Goal: Navigation & Orientation: Understand site structure

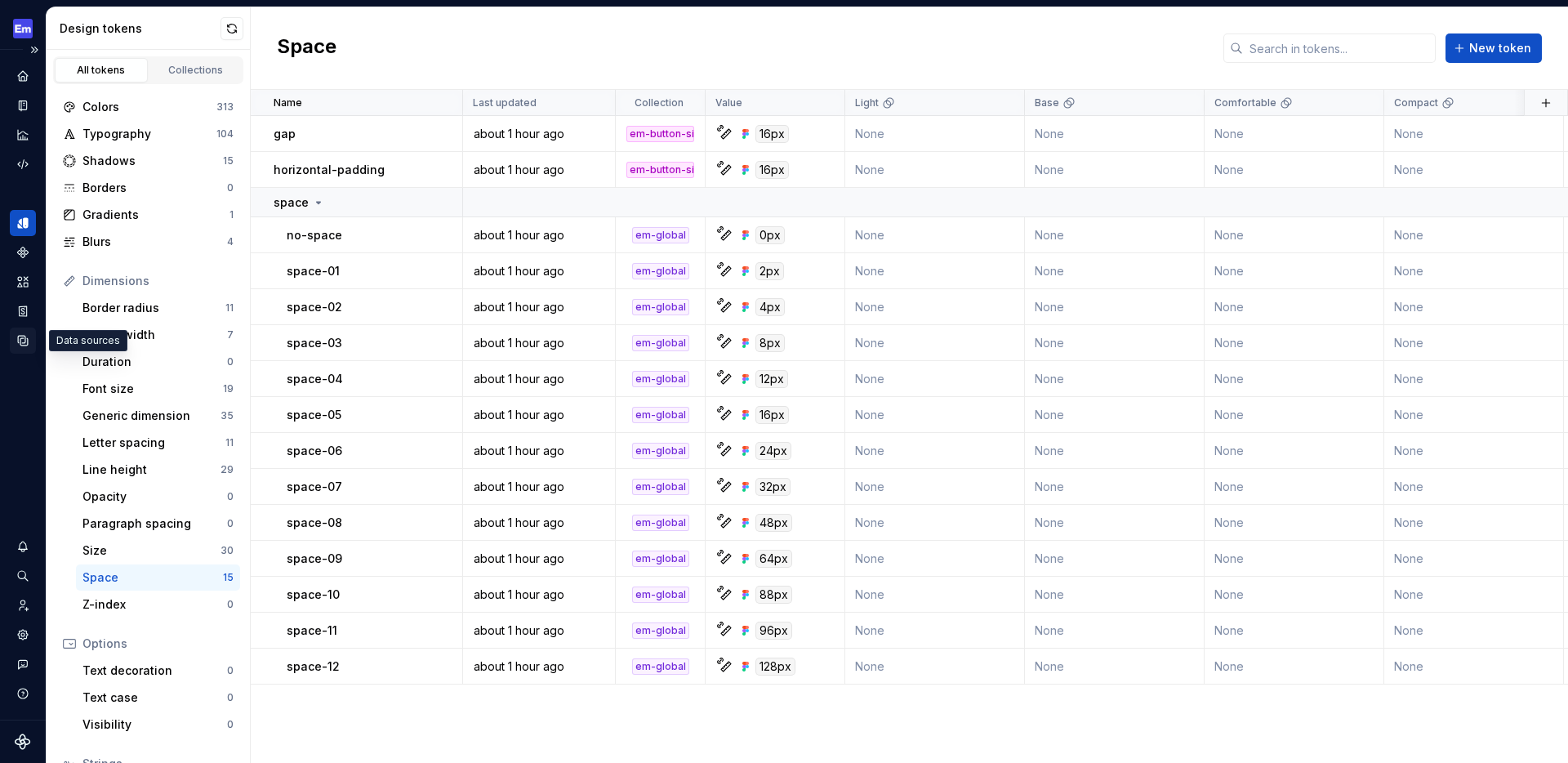
click at [19, 342] on icon "Data sources" at bounding box center [22, 341] width 10 height 10
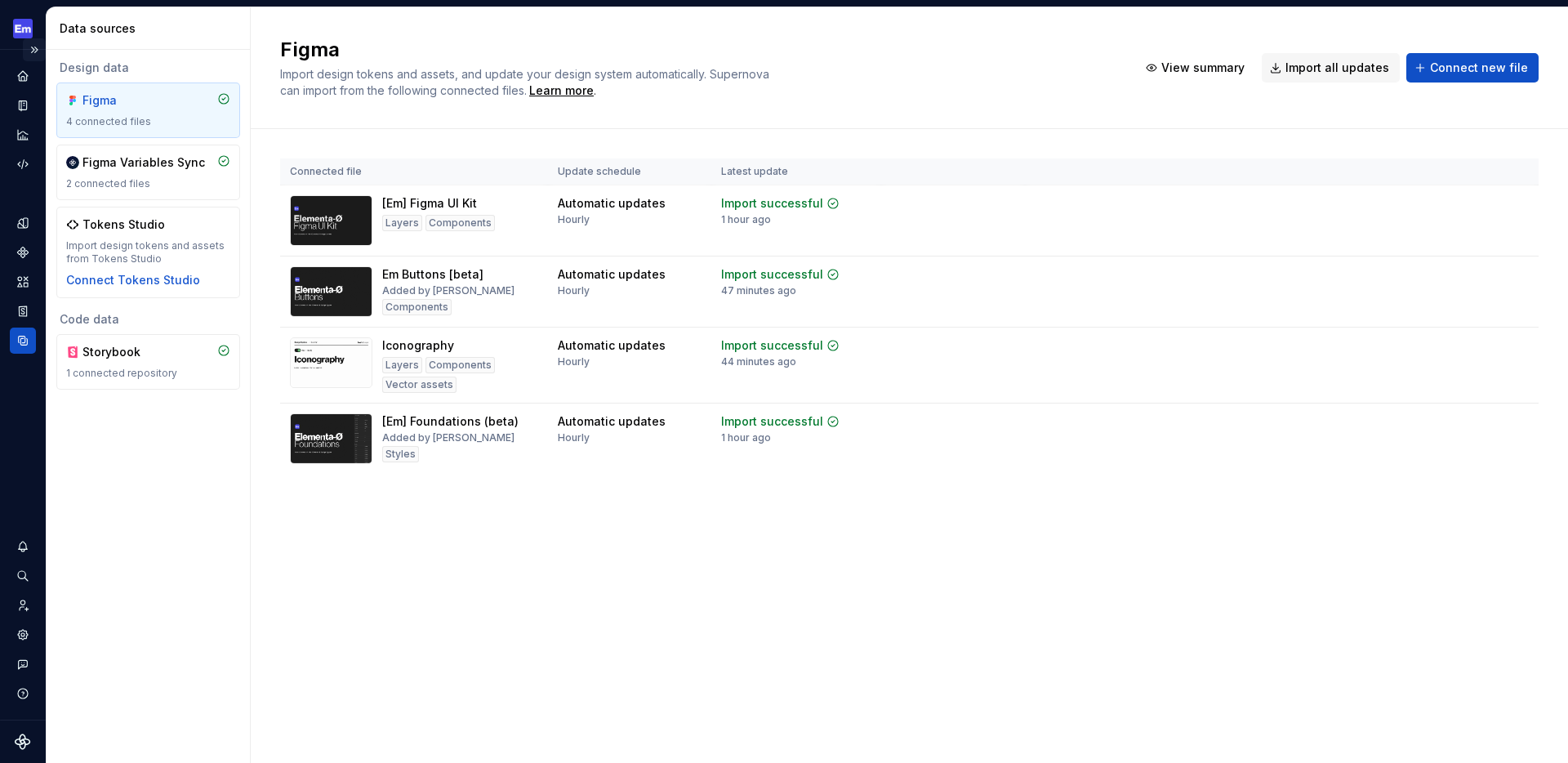
click at [35, 47] on button "Expand sidebar" at bounding box center [33, 49] width 22 height 22
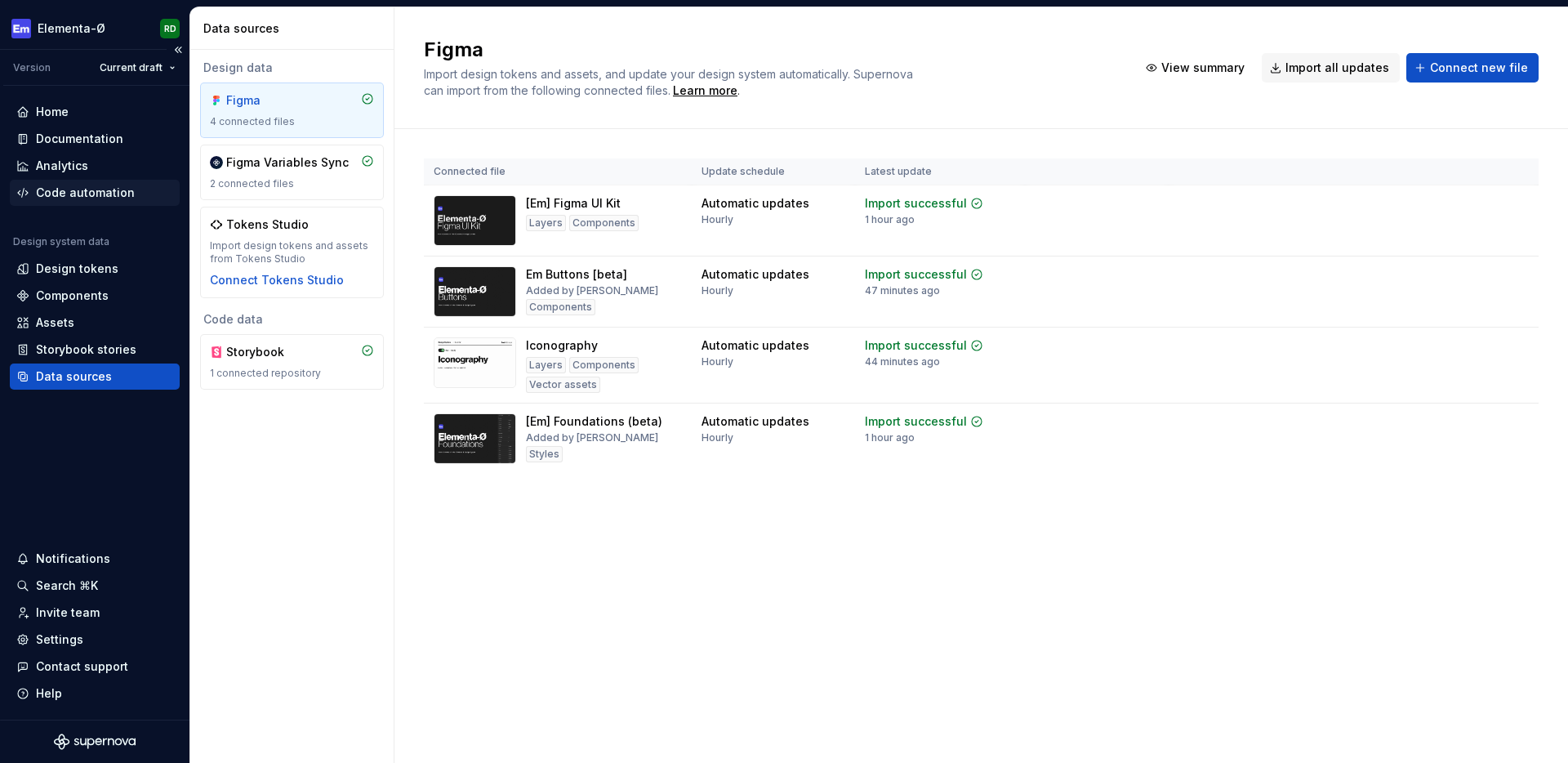
click at [93, 192] on div "Code automation" at bounding box center [85, 192] width 99 height 16
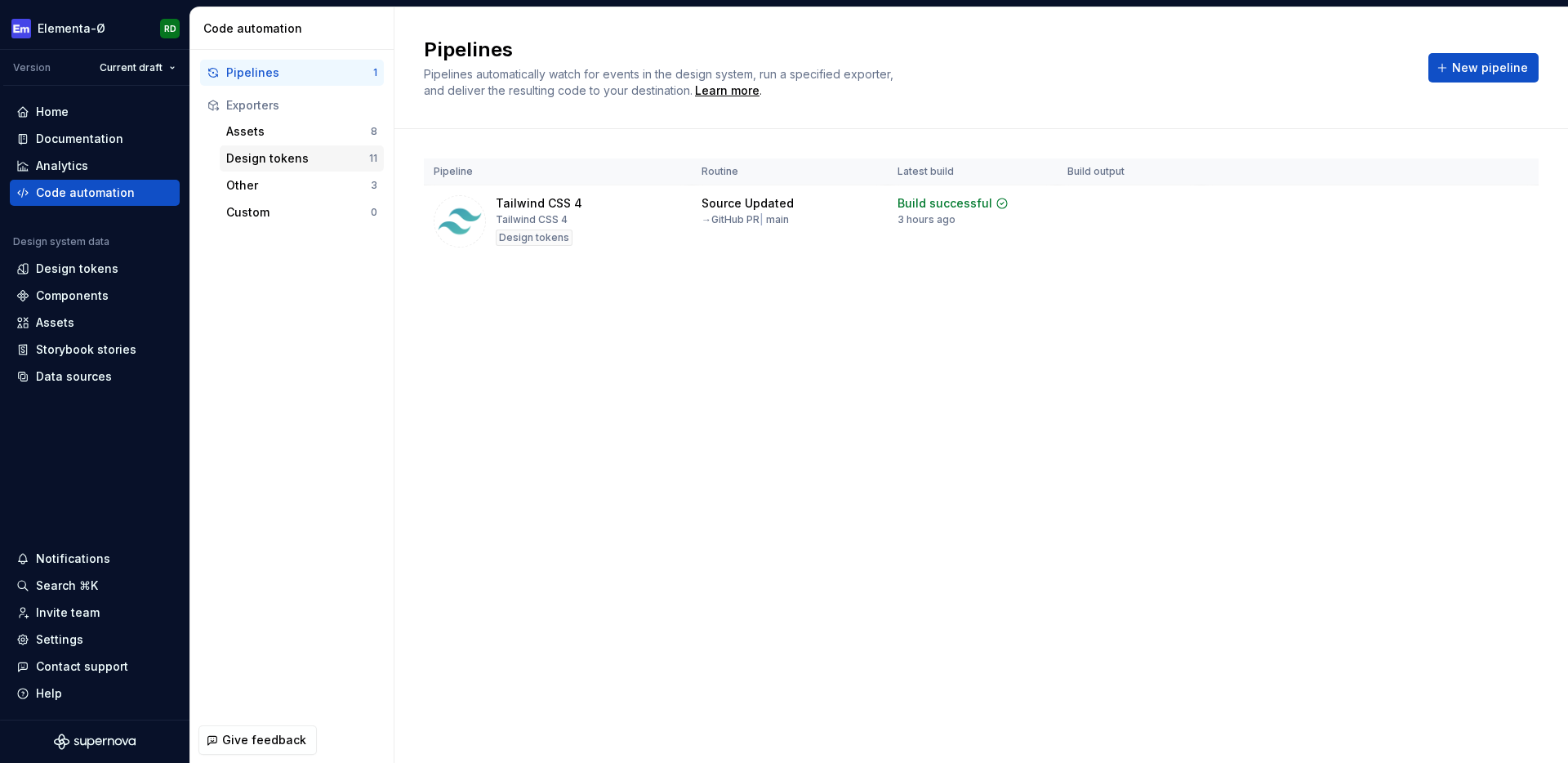
click at [282, 164] on div "Design tokens" at bounding box center [297, 158] width 143 height 16
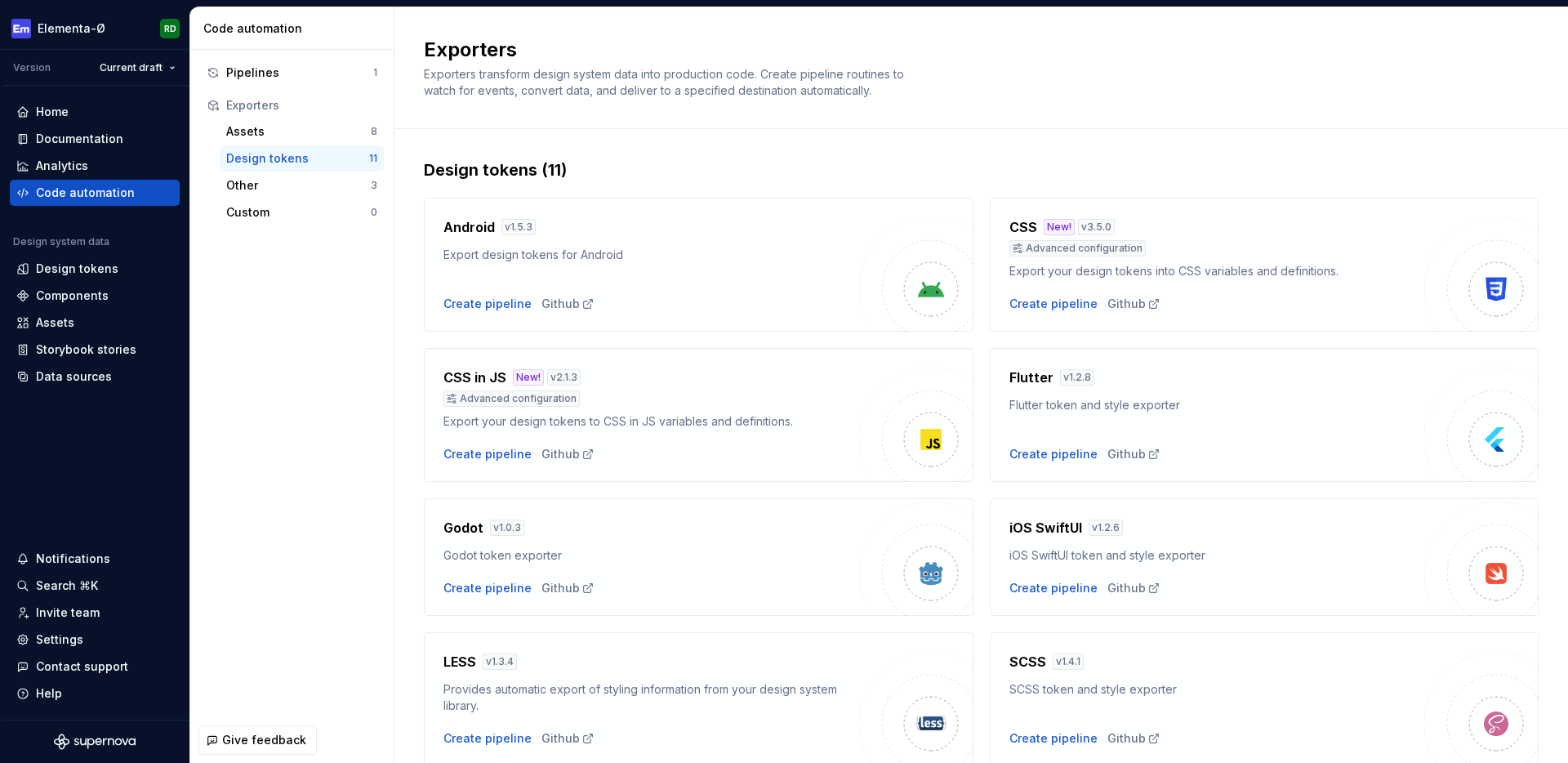
click at [278, 104] on div "Exporters" at bounding box center [302, 105] width 151 height 16
click at [271, 185] on div "Other" at bounding box center [298, 185] width 145 height 16
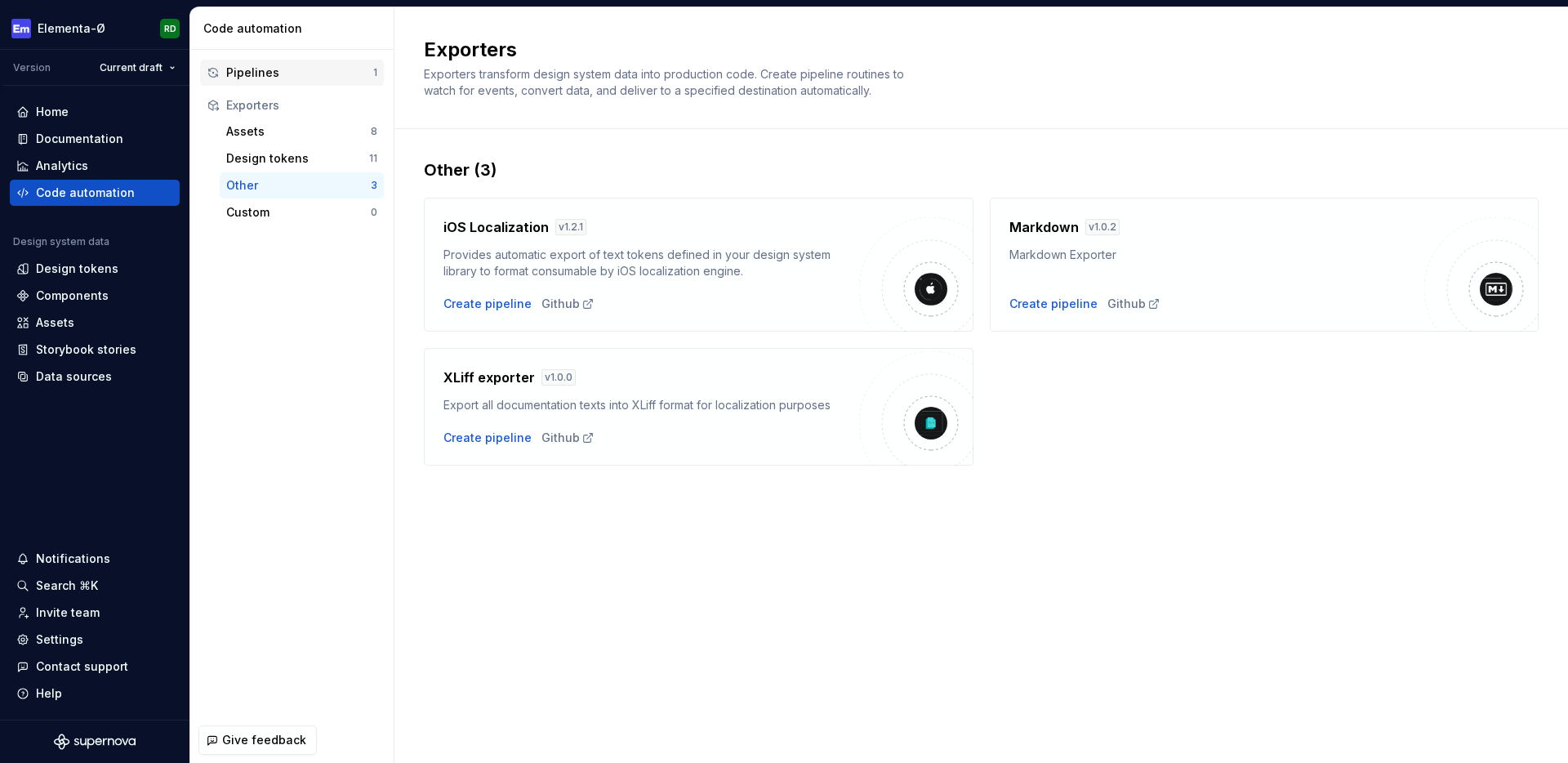
click at [257, 79] on div "Pipelines" at bounding box center [300, 73] width 147 height 16
